Goal: Task Accomplishment & Management: Use online tool/utility

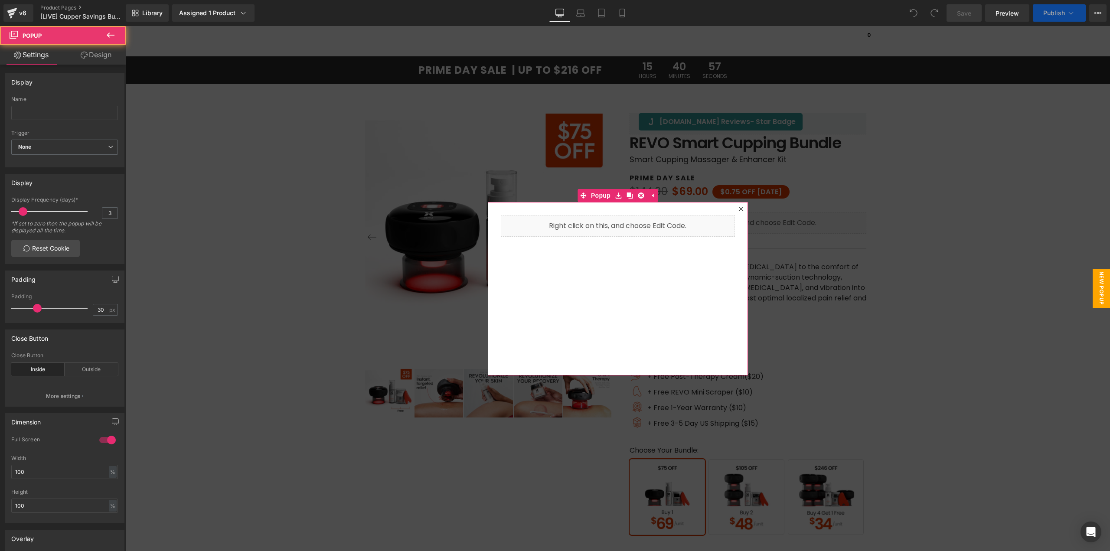
click at [738, 209] on icon at bounding box center [740, 208] width 5 height 5
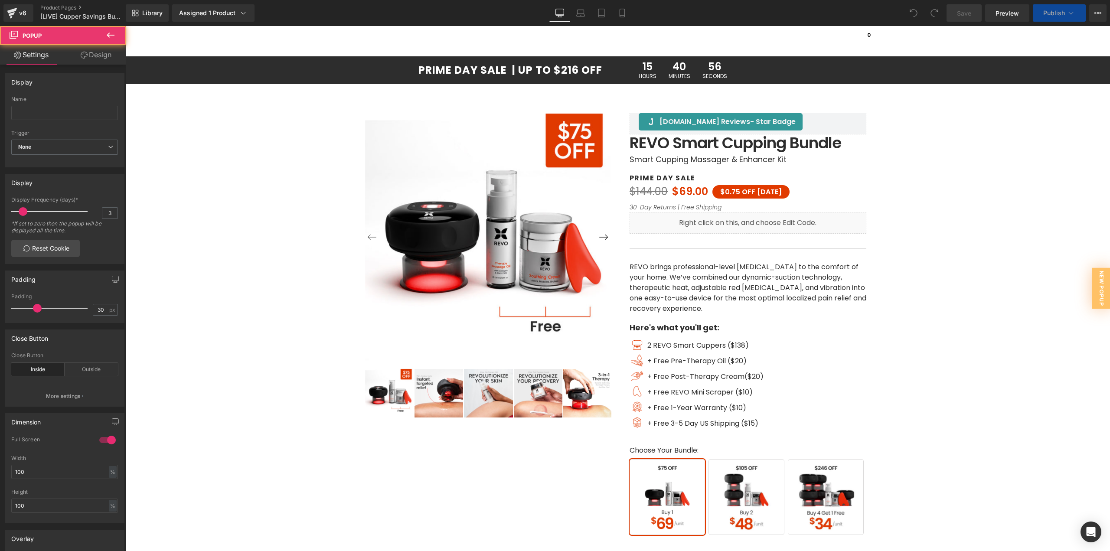
click at [578, 68] on h1 "PRIME DAY SALE | UP TO $216 OFF" at bounding box center [363, 70] width 477 height 10
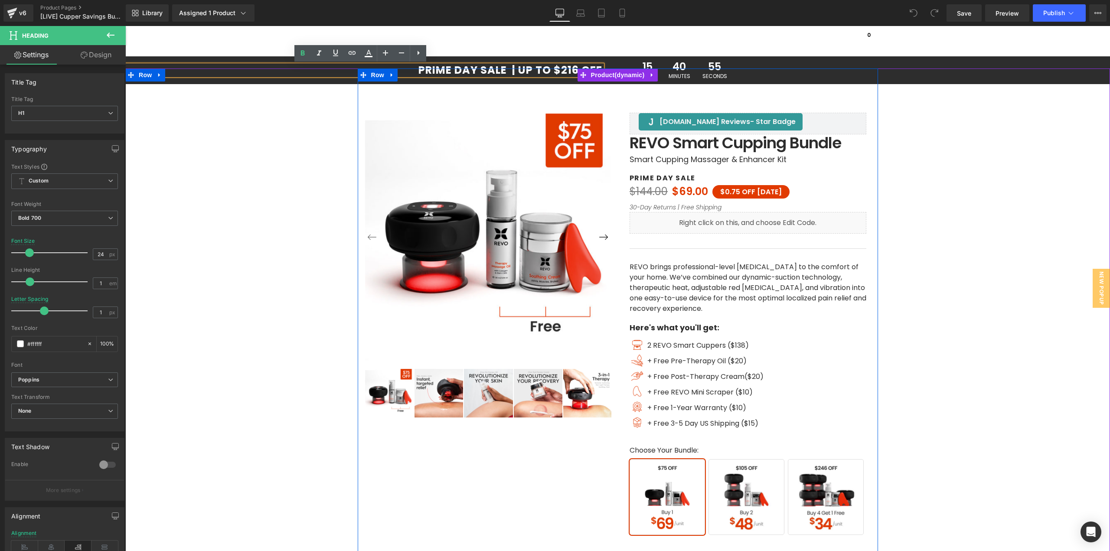
click at [568, 71] on div "‹" at bounding box center [618, 367] width 520 height 597
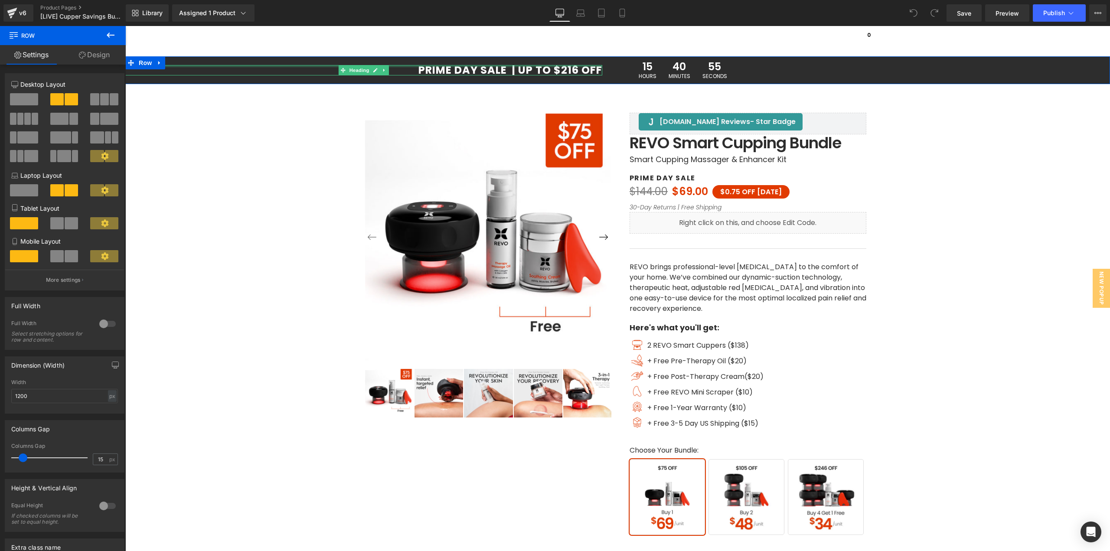
click at [571, 67] on div at bounding box center [363, 66] width 477 height 2
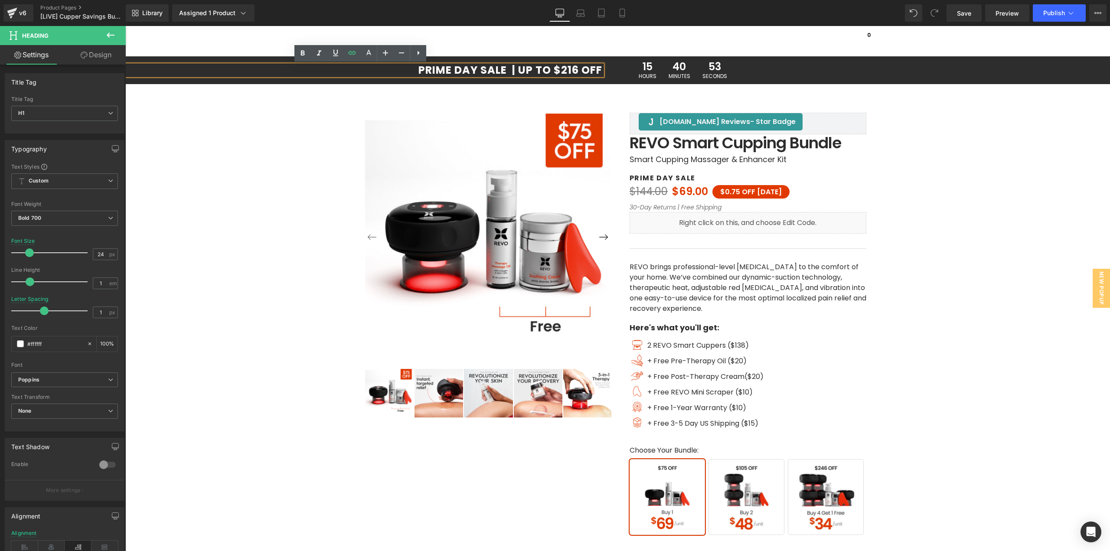
click at [578, 65] on h1 "PRIME DAY SALE | UP TO $216 OFF" at bounding box center [363, 70] width 477 height 10
click at [571, 67] on h1 "PRIME DAY SALE | UP TO $216 OFF" at bounding box center [363, 70] width 477 height 10
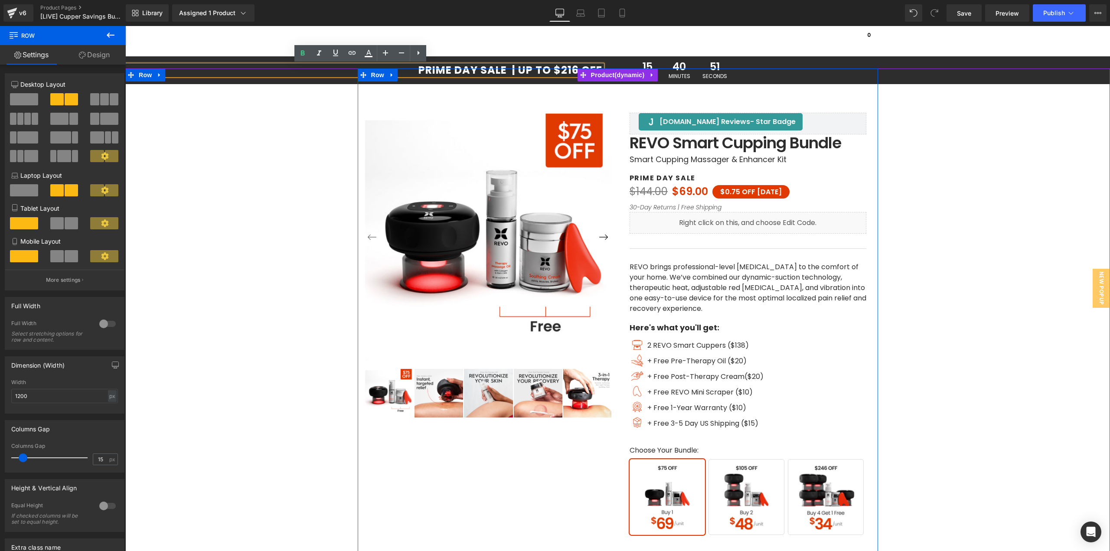
click at [566, 69] on div "‹" at bounding box center [618, 367] width 520 height 597
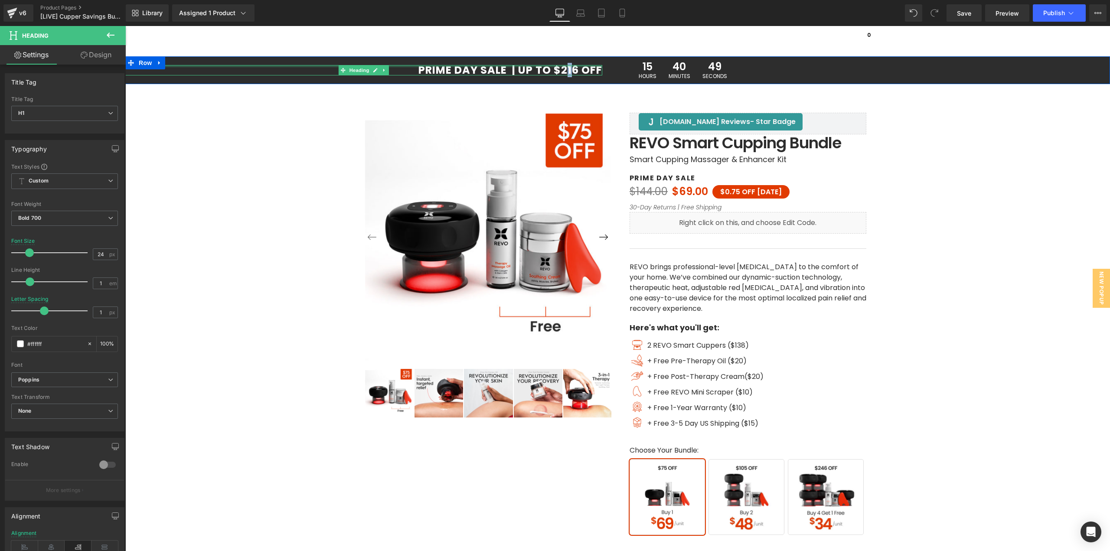
click at [563, 65] on div "PRIME DAY SALE | UP TO $216 OFF Heading" at bounding box center [363, 70] width 477 height 10
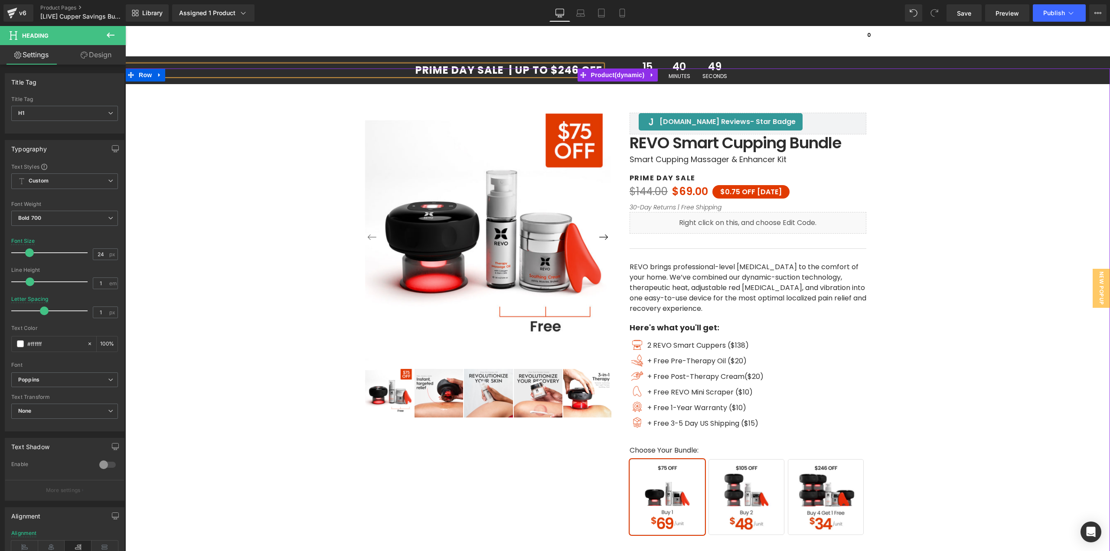
click at [968, 154] on div "‹" at bounding box center [618, 367] width 976 height 597
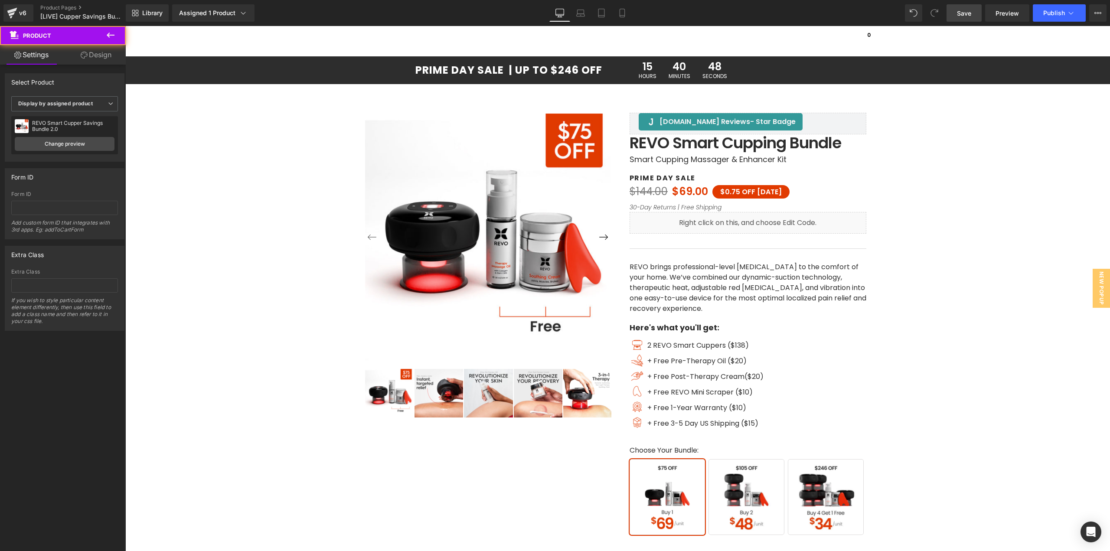
click at [959, 15] on span "Save" at bounding box center [964, 13] width 14 height 9
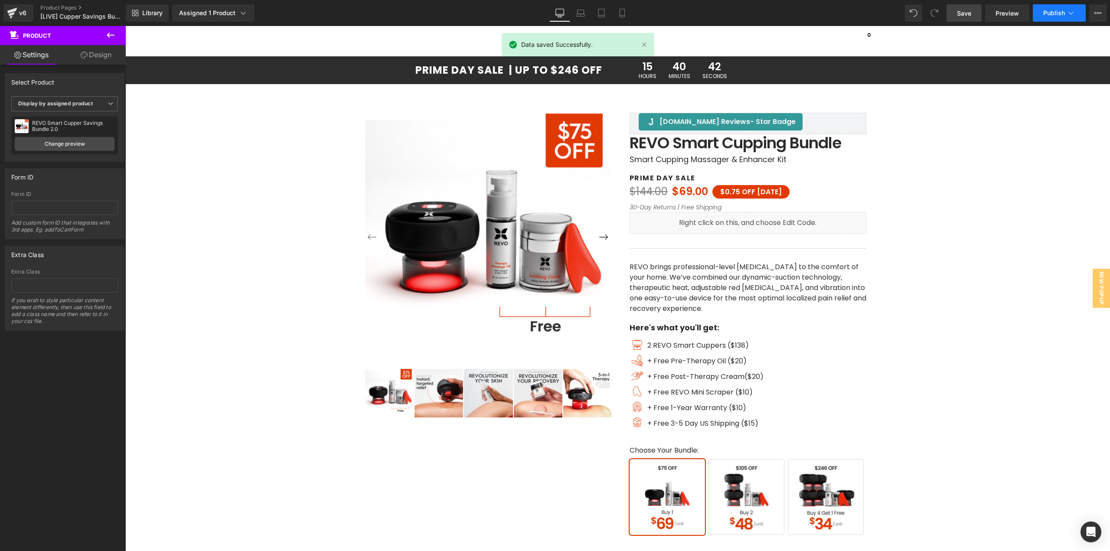
click at [1049, 17] on button "Publish" at bounding box center [1059, 12] width 53 height 17
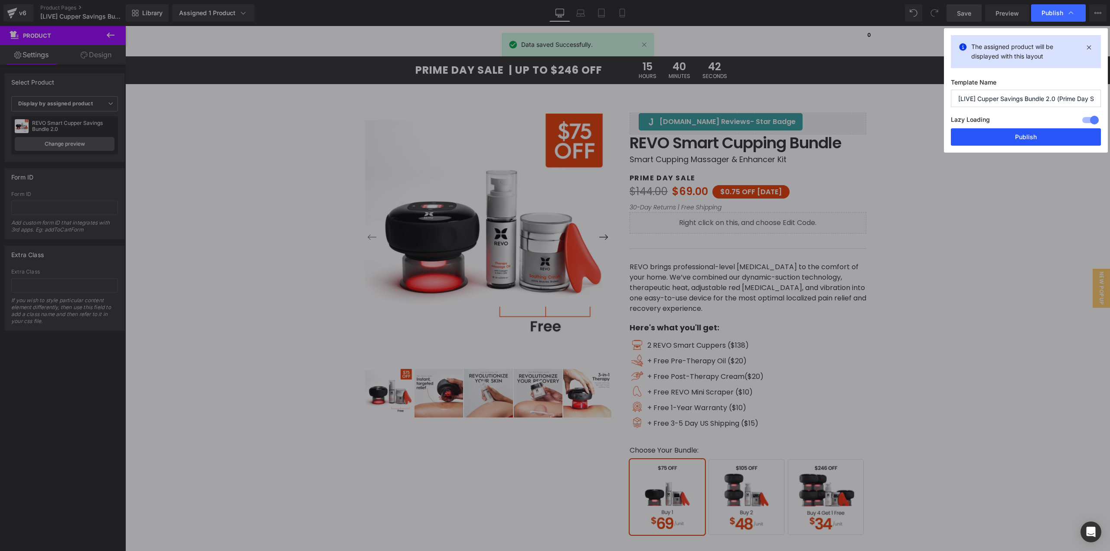
click at [990, 131] on button "Publish" at bounding box center [1026, 136] width 150 height 17
